Goal: Information Seeking & Learning: Learn about a topic

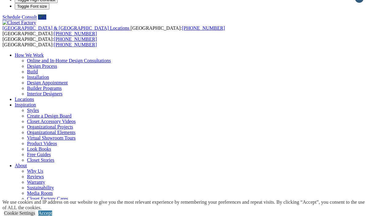
scroll to position [9, 0]
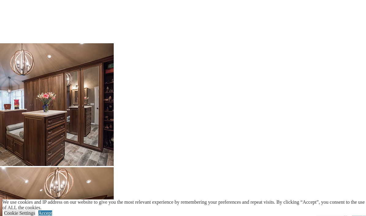
scroll to position [1155, 0]
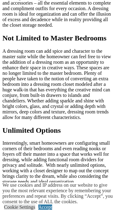
scroll to position [545, 0]
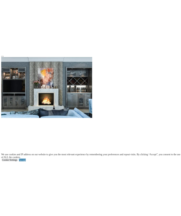
scroll to position [473, 0]
